Goal: Task Accomplishment & Management: Use online tool/utility

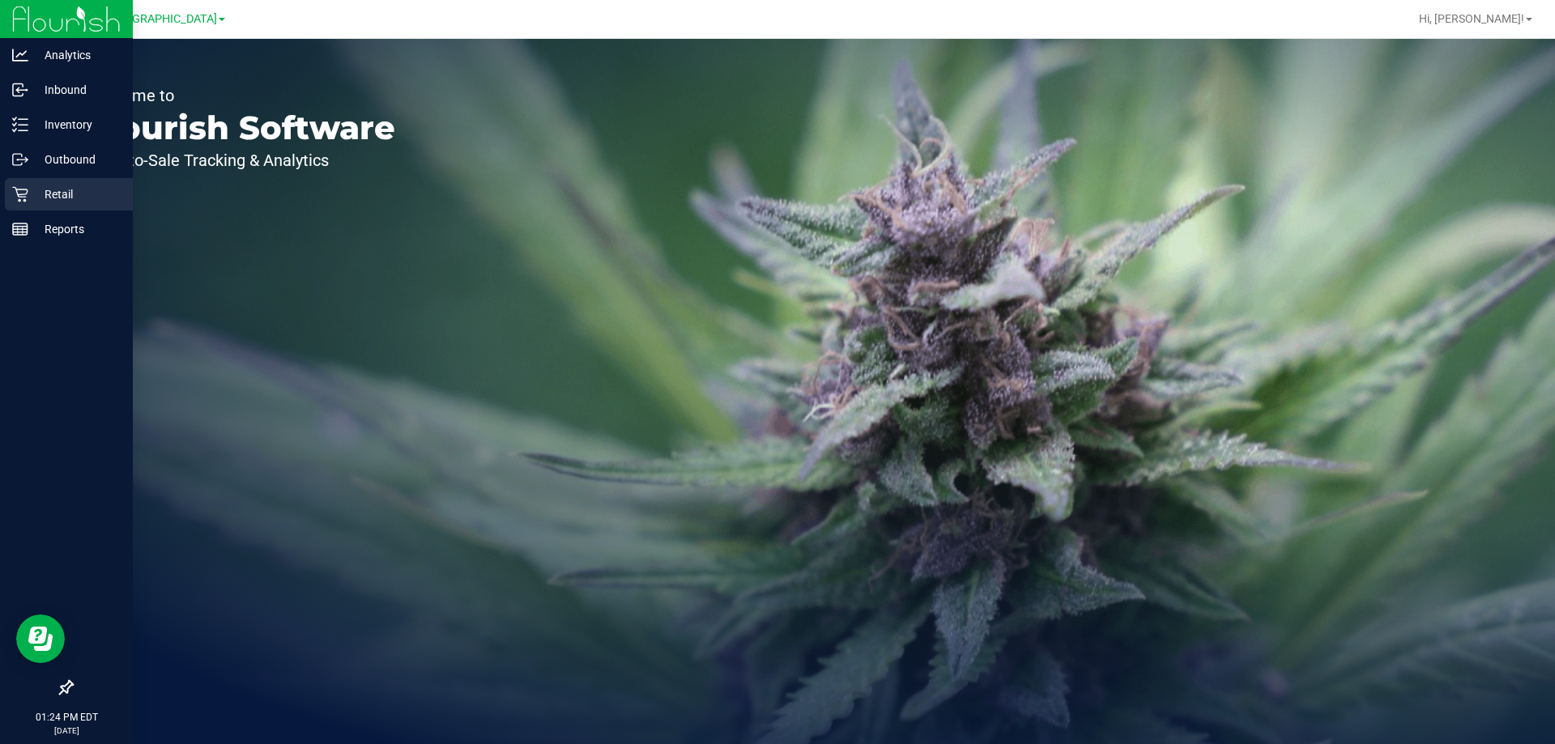
click at [70, 190] on p "Retail" at bounding box center [76, 194] width 97 height 19
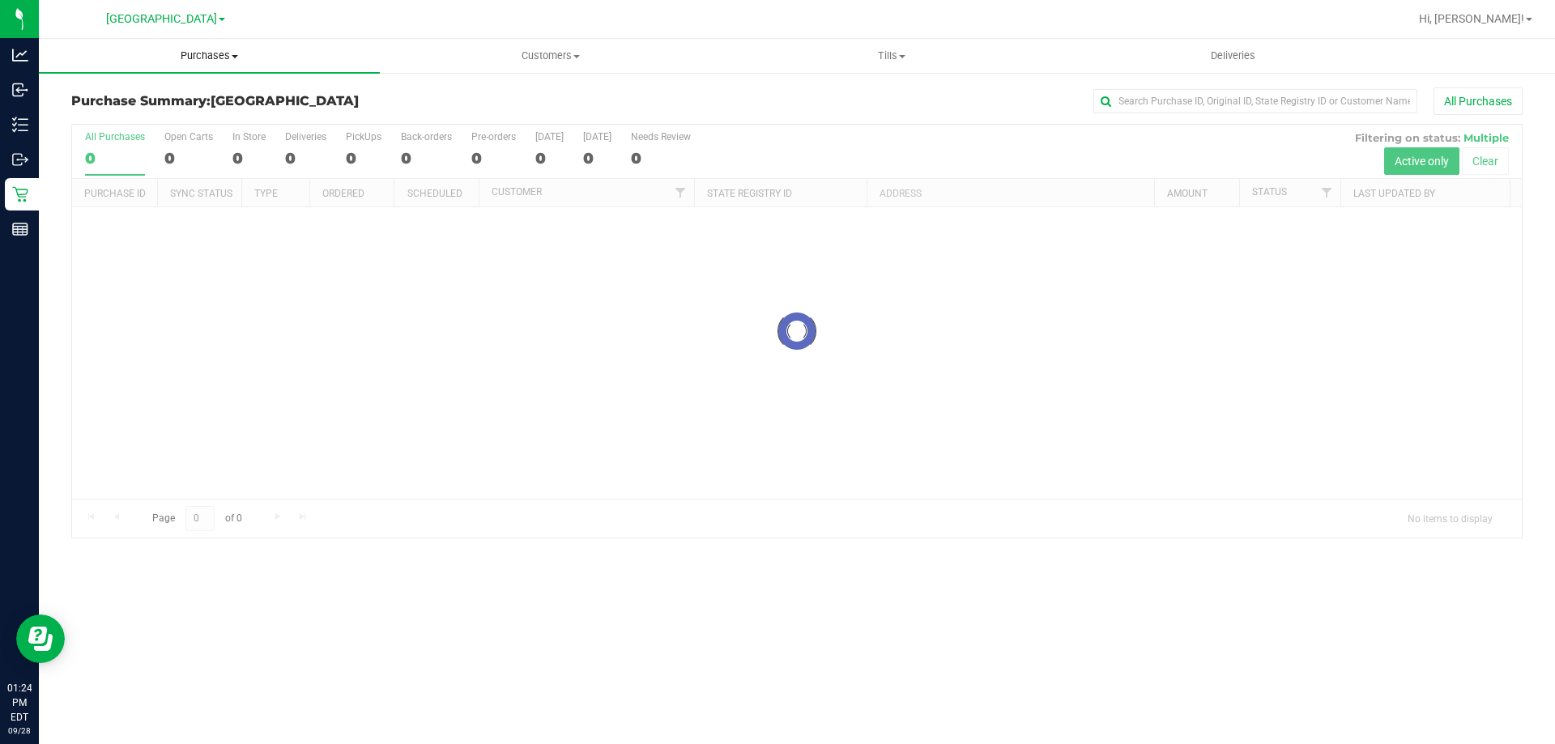
click at [203, 52] on span "Purchases" at bounding box center [209, 56] width 341 height 15
click at [160, 111] on li "Fulfillment" at bounding box center [209, 117] width 341 height 19
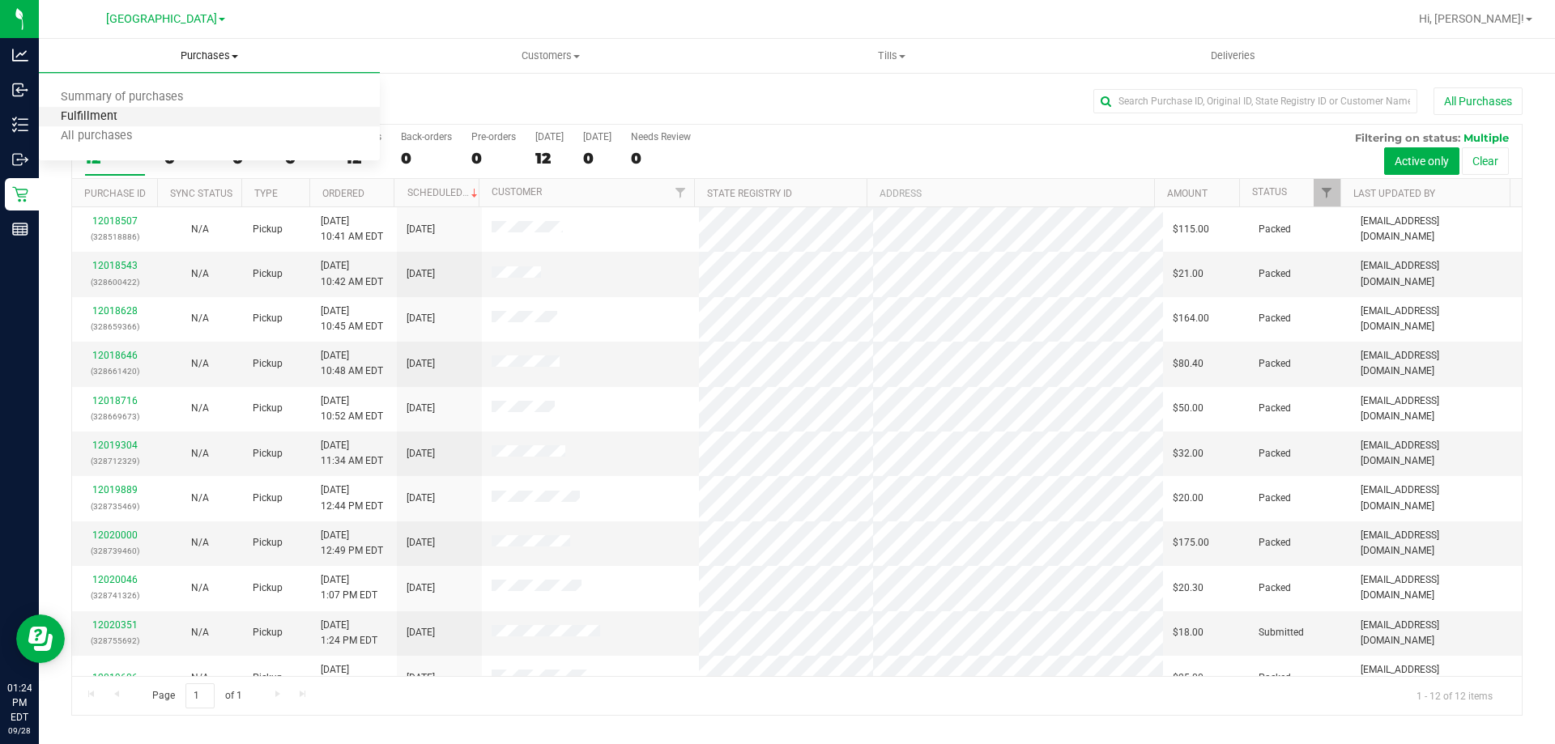
click at [99, 117] on span "Fulfillment" at bounding box center [89, 117] width 100 height 14
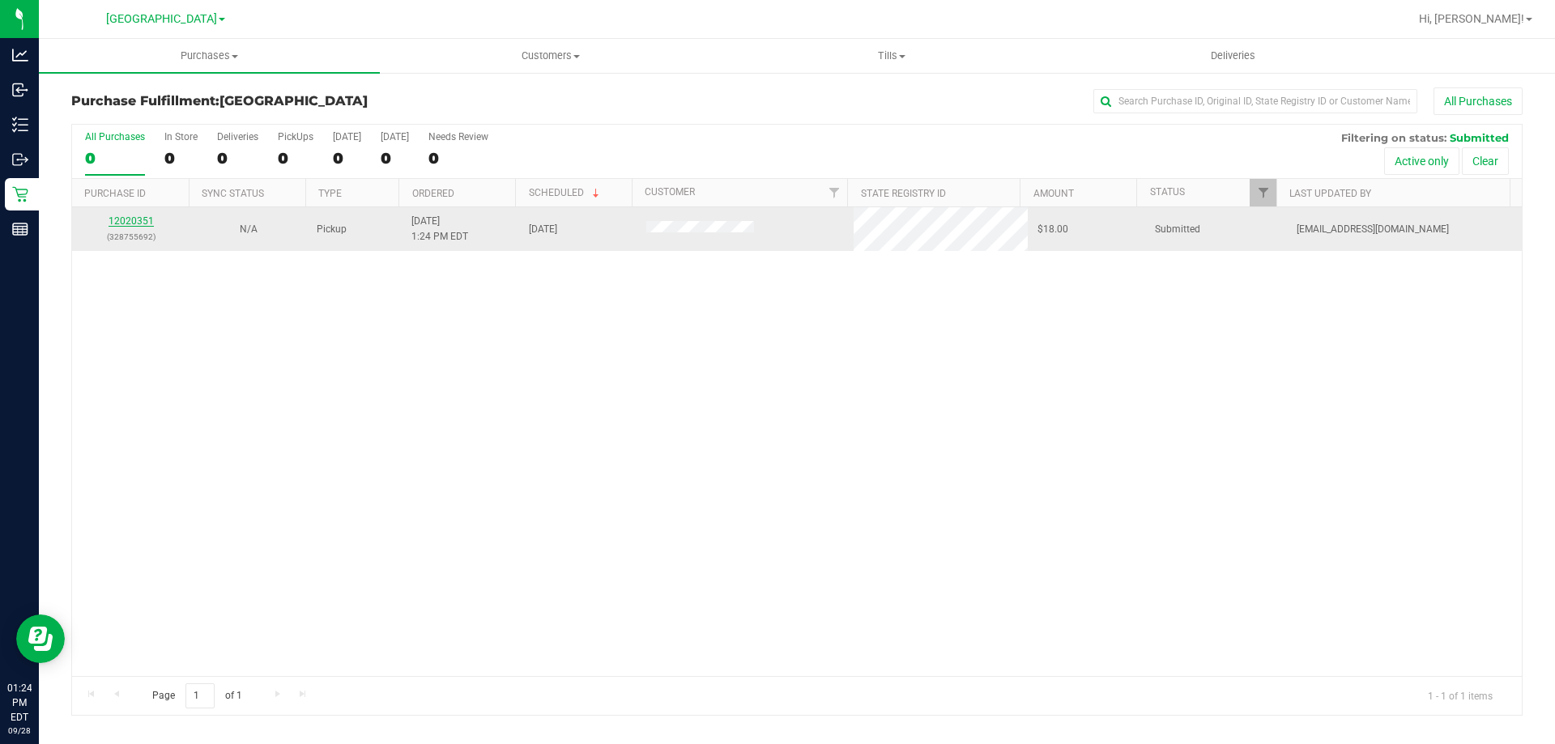
click at [139, 224] on link "12020351" at bounding box center [131, 220] width 45 height 11
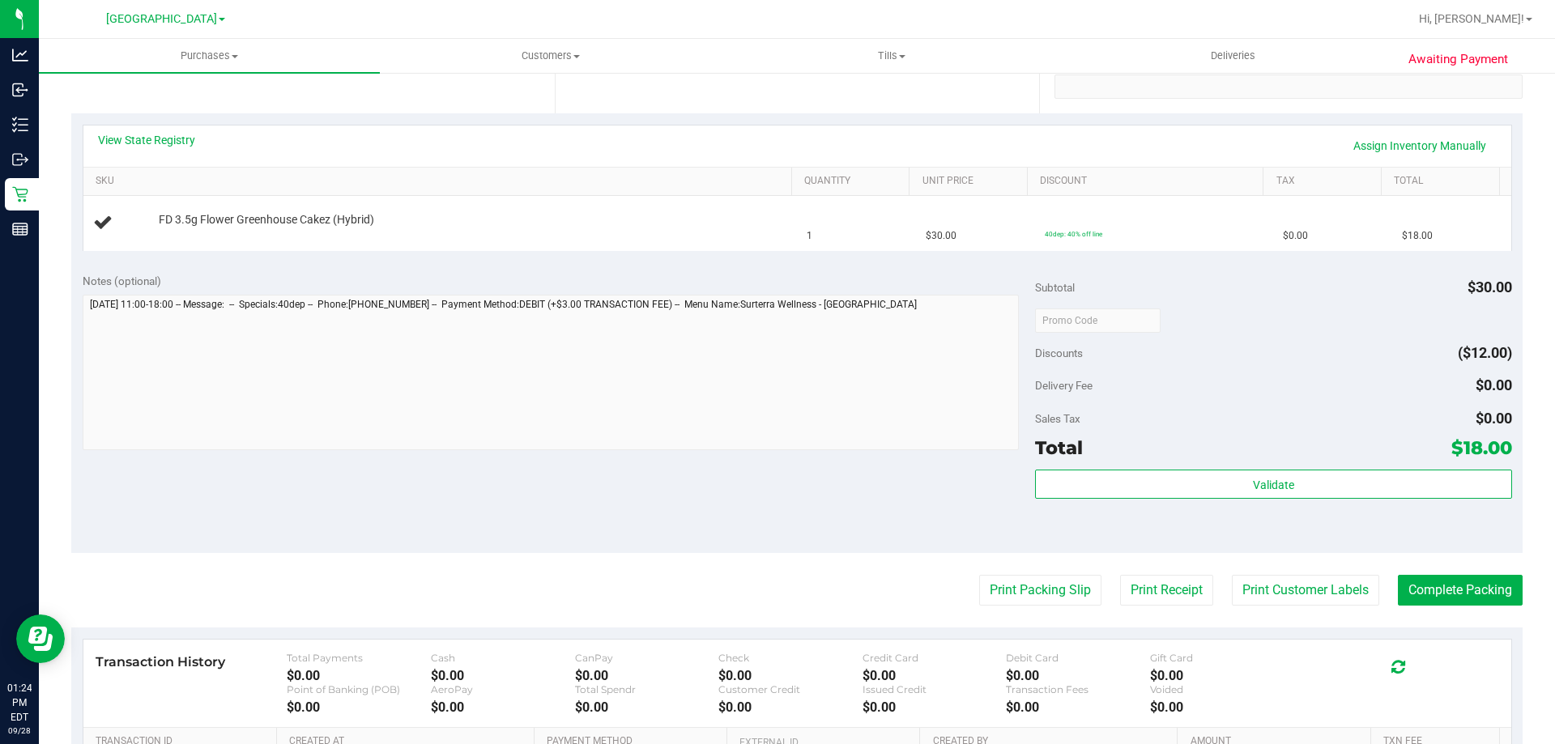
scroll to position [324, 0]
click at [1026, 596] on button "Print Packing Slip" at bounding box center [1040, 589] width 122 height 31
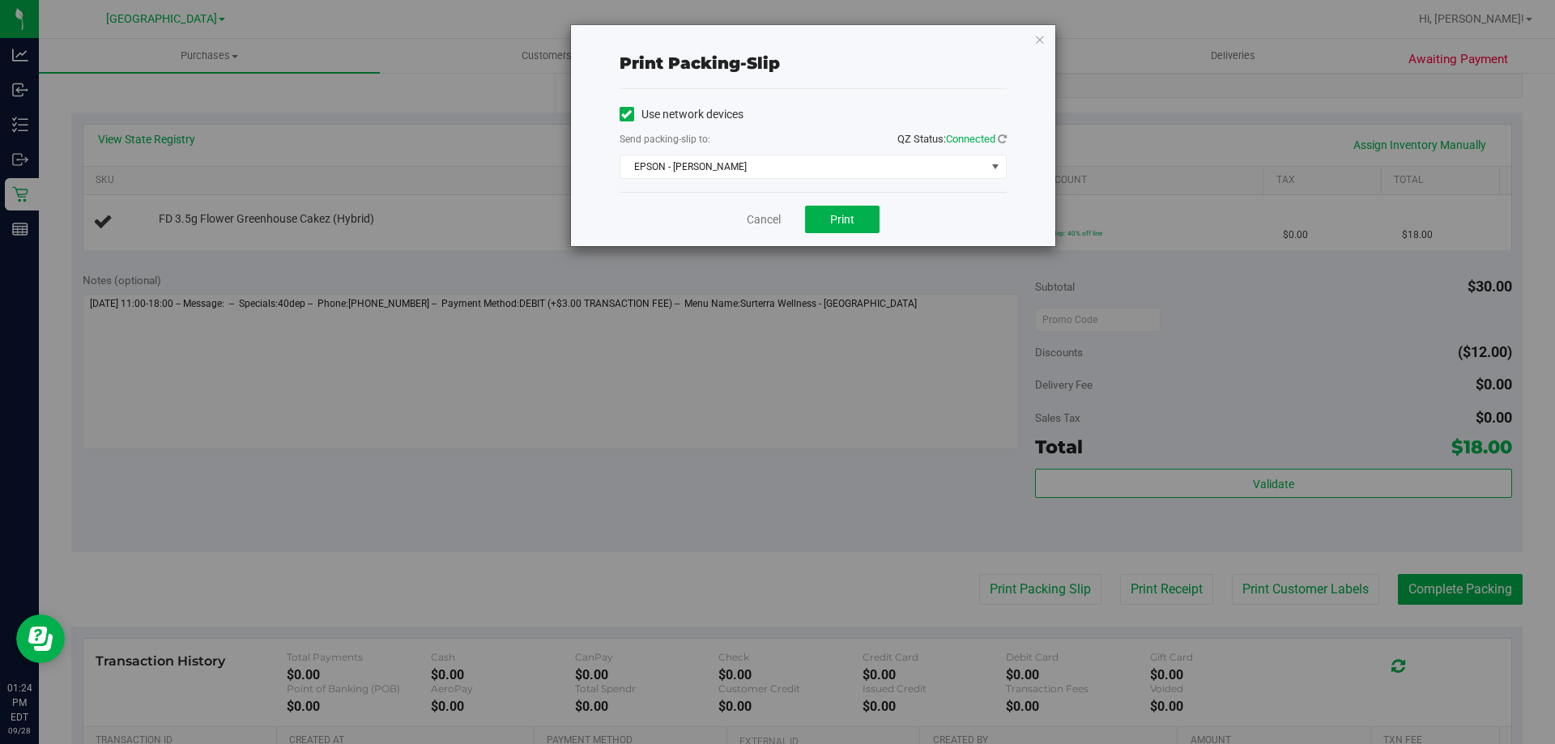
click at [842, 181] on div "Use network devices Send packing-slip to: QZ Status: Connected EPSON - [PERSON_…" at bounding box center [813, 140] width 387 height 103
click at [840, 172] on span "EPSON - [PERSON_NAME]" at bounding box center [803, 167] width 365 height 23
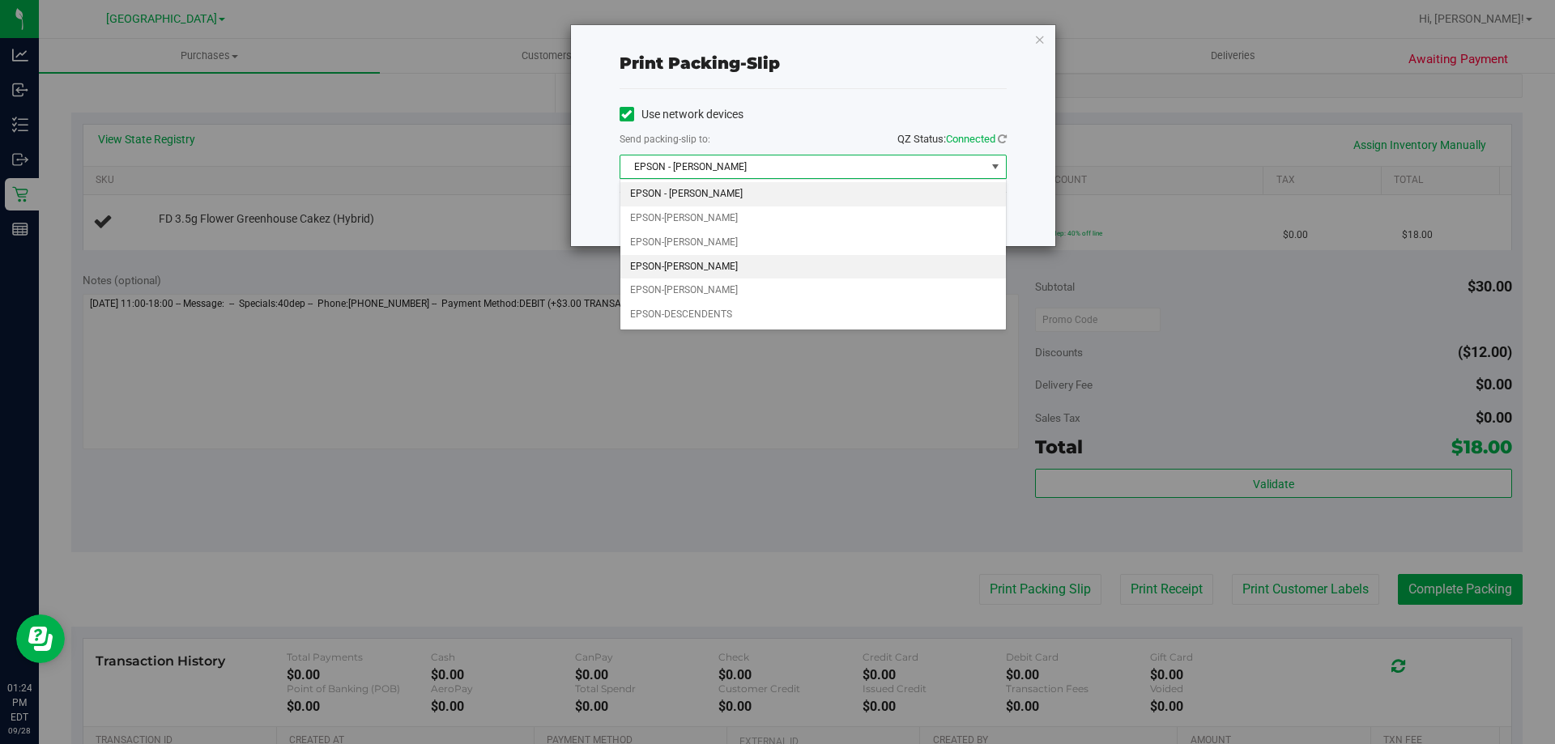
click at [791, 262] on li "EPSON-[PERSON_NAME]" at bounding box center [814, 267] width 386 height 24
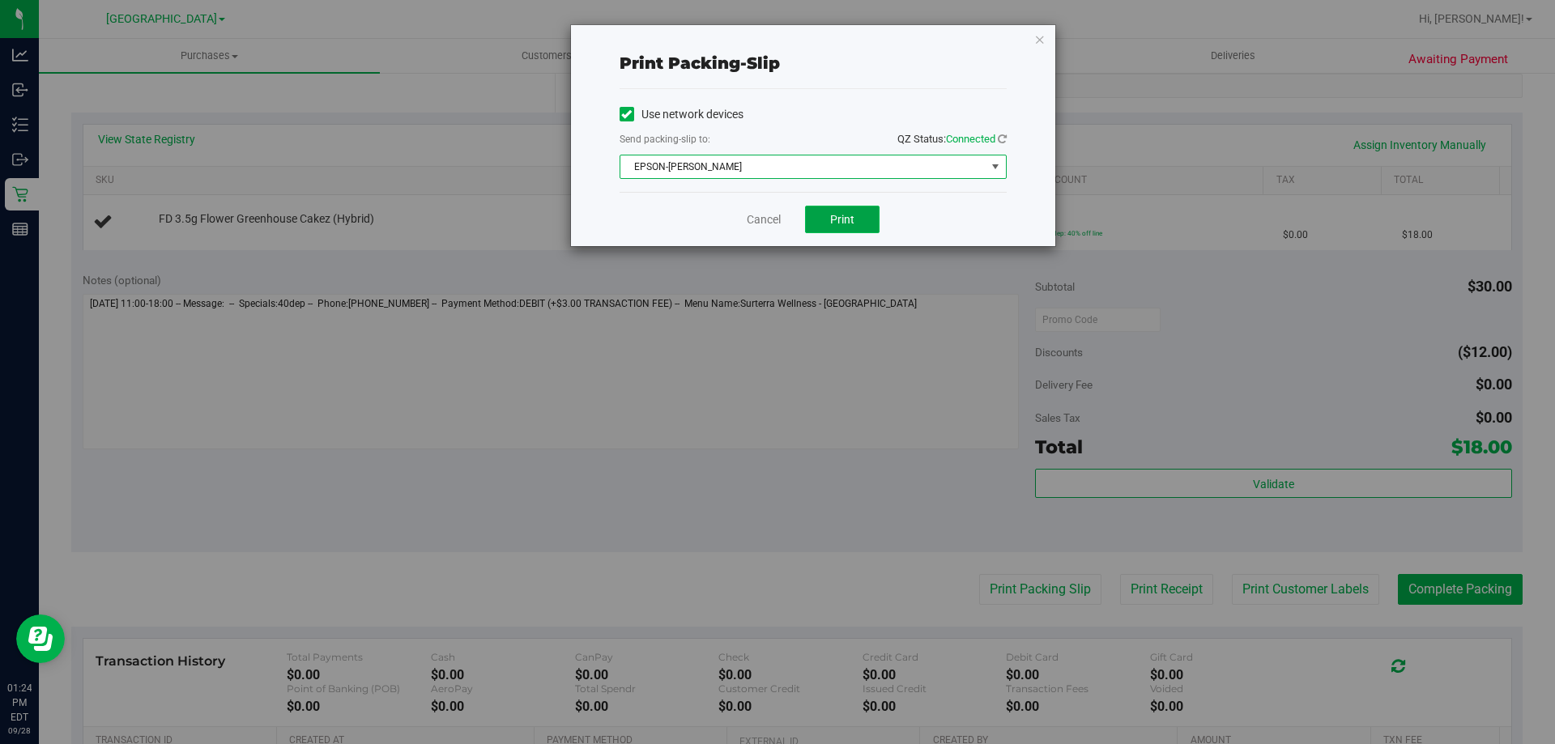
click at [821, 223] on button "Print" at bounding box center [842, 220] width 75 height 28
click at [1035, 41] on icon "button" at bounding box center [1039, 38] width 11 height 19
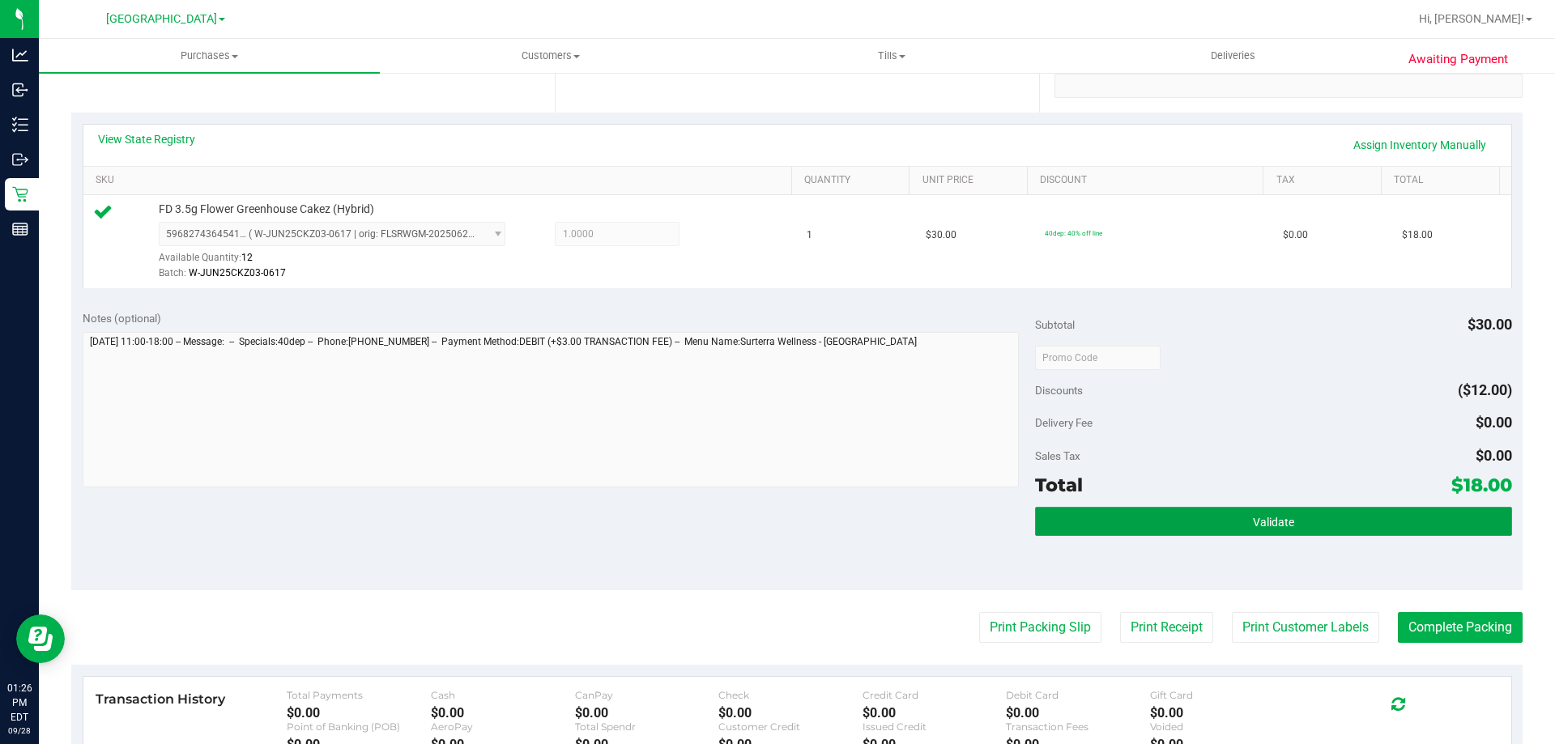
click at [1201, 518] on button "Validate" at bounding box center [1273, 521] width 476 height 29
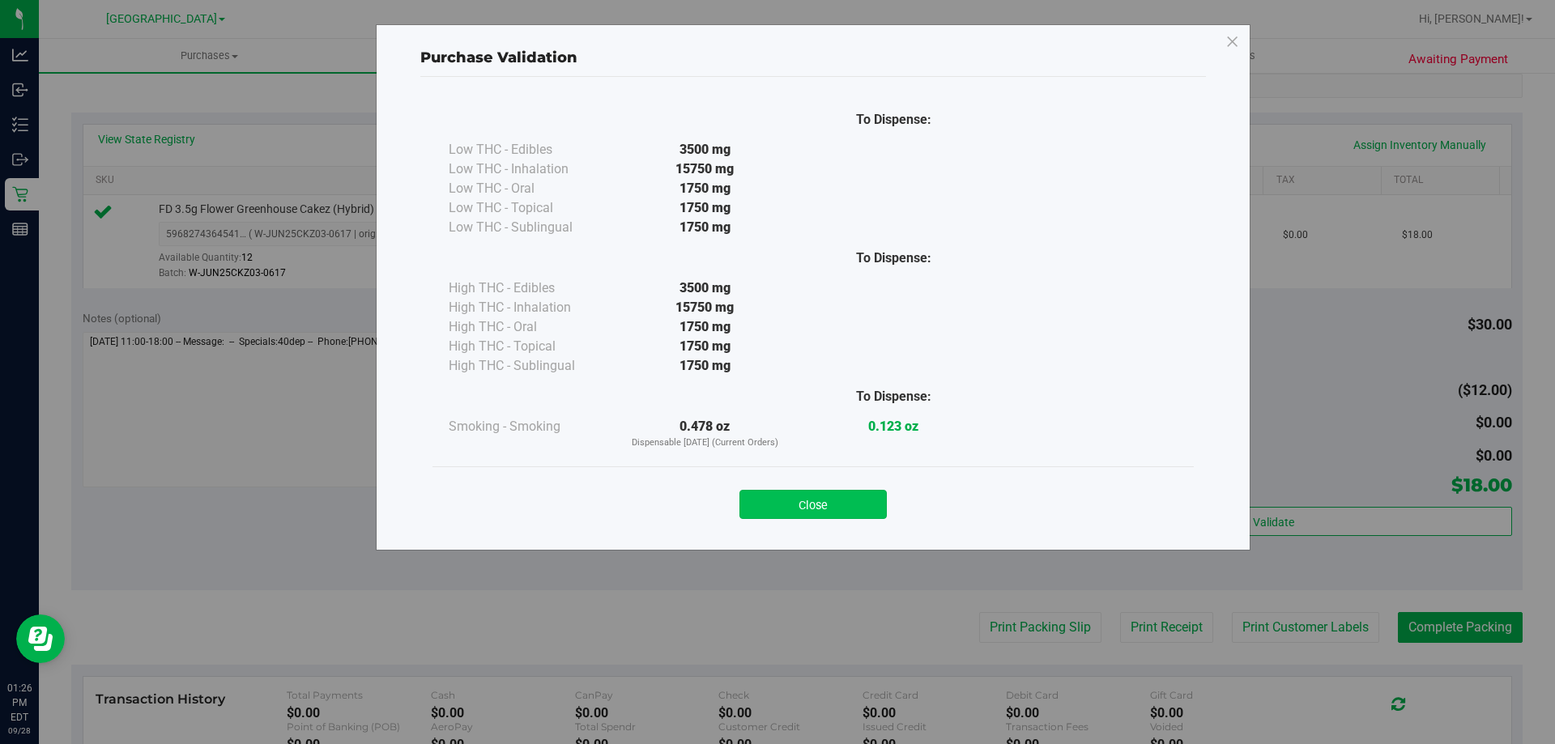
click at [825, 510] on button "Close" at bounding box center [813, 504] width 147 height 29
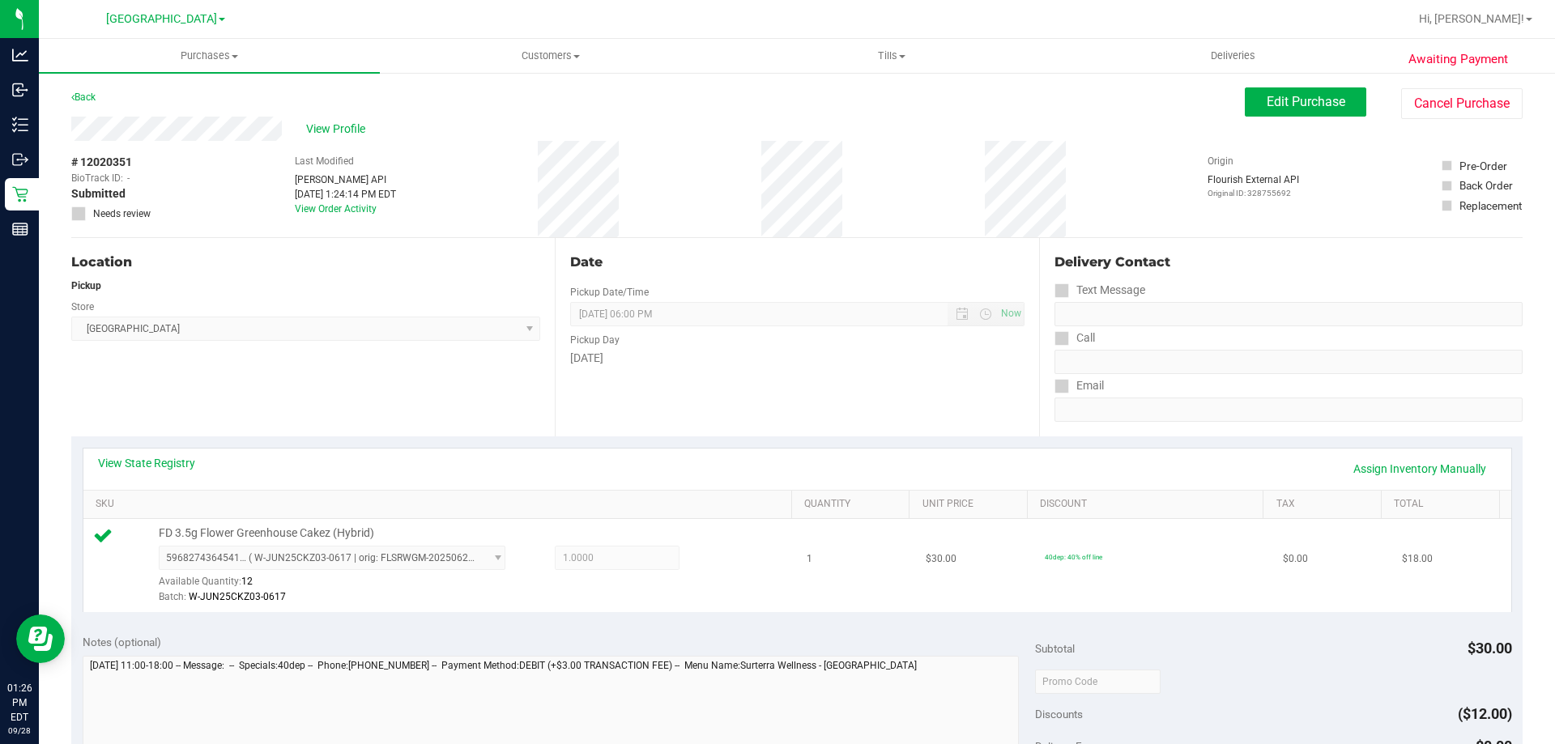
scroll to position [405, 0]
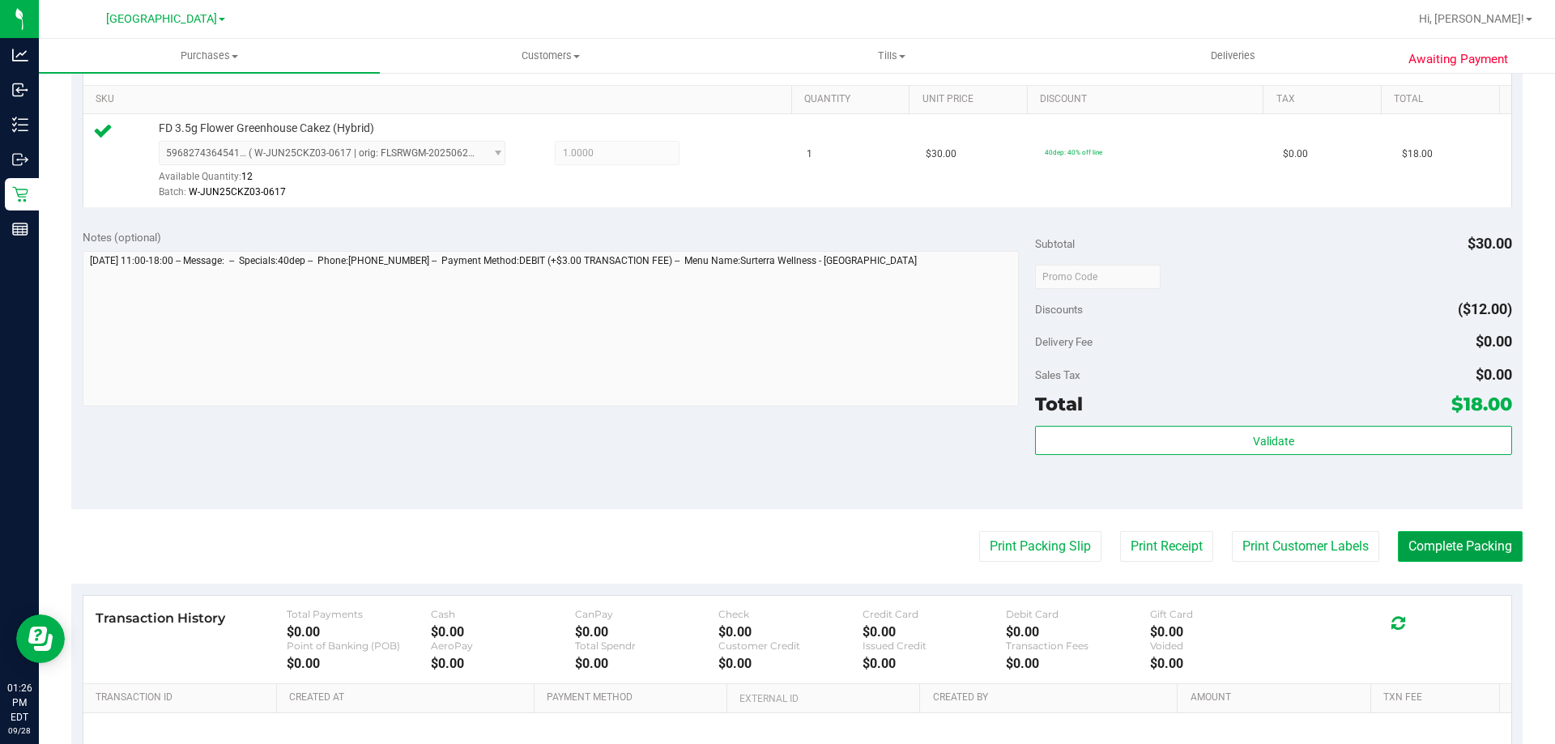
click at [1454, 544] on button "Complete Packing" at bounding box center [1460, 546] width 125 height 31
